Goal: Transaction & Acquisition: Purchase product/service

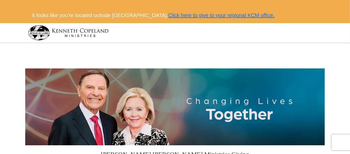
scroll to position [134, 0]
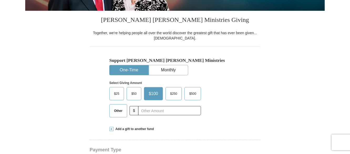
click at [113, 114] on label "Other" at bounding box center [118, 110] width 17 height 13
click at [0, 0] on input "Other" at bounding box center [0, 0] width 0 height 0
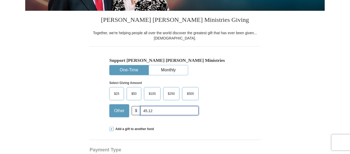
type input "45.12"
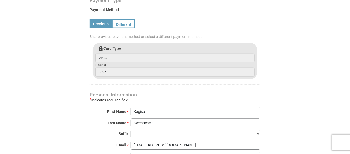
scroll to position [281, 0]
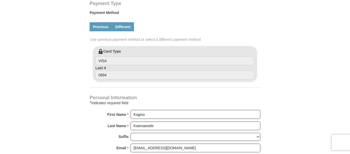
click at [127, 28] on link "Different" at bounding box center [123, 26] width 22 height 9
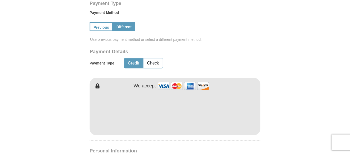
click at [295, 112] on form "Kenneth Copeland Ministries Giving Together, we're helping people all over the …" at bounding box center [175, 74] width 300 height 620
click at [316, 135] on form "Kenneth Copeland Ministries Giving Together, we're helping people all over the …" at bounding box center [175, 74] width 300 height 620
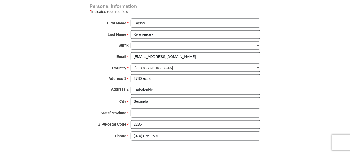
scroll to position [427, 0]
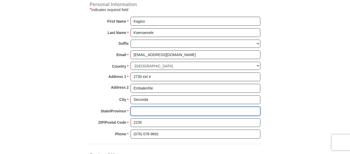
click at [163, 109] on input "State/Province *" at bounding box center [196, 111] width 130 height 9
type input "[GEOGRAPHIC_DATA]"
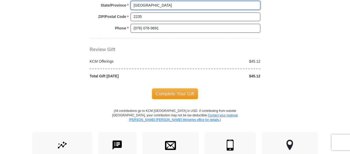
scroll to position [534, 0]
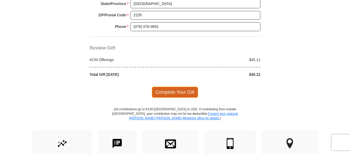
click at [178, 90] on span "Complete Your Gift" at bounding box center [175, 92] width 47 height 11
